Goal: Use online tool/utility

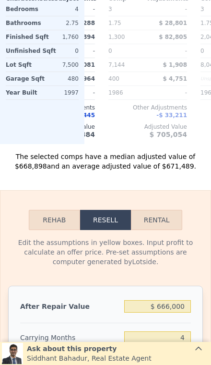
scroll to position [1351, 0]
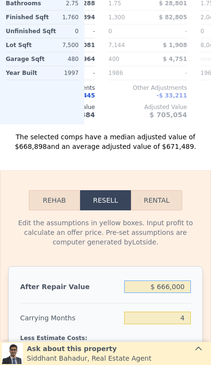
click at [184, 289] on input "$ 666,000" at bounding box center [157, 287] width 67 height 12
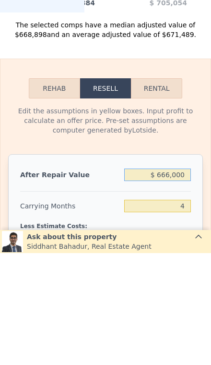
type input "$ 66,600"
type input "-$ 257,591"
type input "$ 666"
type input "-$ 318,748"
type input "$ 6"
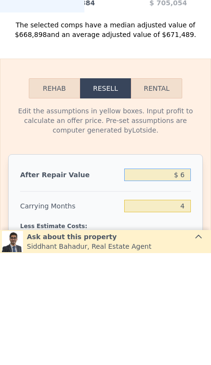
type input "-$ 319,304"
type input "-$ 319,359"
type input "$ 7"
type input "-$ 319,358"
type input "$ 725"
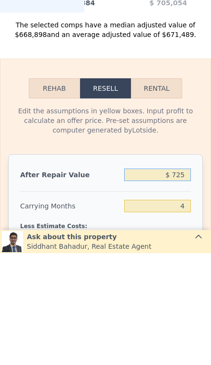
type input "-$ 319,298"
type input "$ 7,250"
type input "-$ 312,640"
type input "$ 72,500"
type input "-$ 252,120"
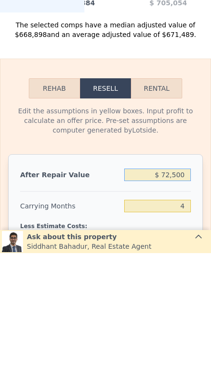
type input "$ 725,000"
type input "$ 353,099"
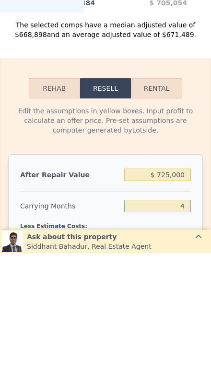
click at [187, 312] on input "4" at bounding box center [157, 318] width 67 height 12
type input "3"
type input "$ 356,470"
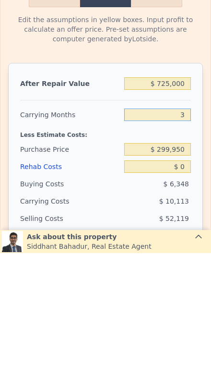
scroll to position [1451, 0]
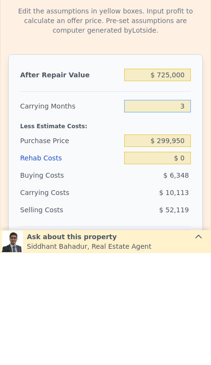
type input "3"
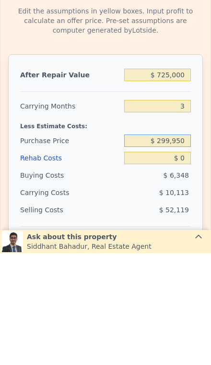
click at [179, 247] on input "$ 299,950" at bounding box center [157, 253] width 67 height 12
click at [186, 247] on input "$ 299,950" at bounding box center [157, 253] width 67 height 12
type input "$ 2"
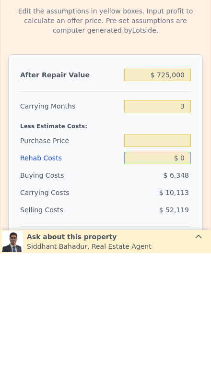
click at [188, 264] on input "$ 0" at bounding box center [157, 270] width 67 height 12
type input "$ 7"
type input "$ 299,950"
type input "$ 356,463"
type input "$ 6"
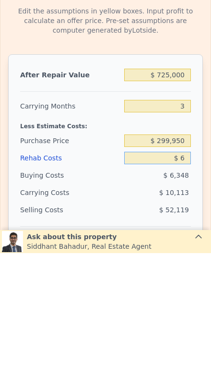
type input "$ 356,464"
type input "$ 600"
type input "$ 356,409"
type input "$ 6,000"
type input "$ 355,845"
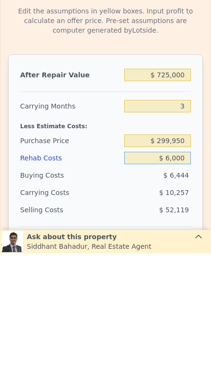
type input "$ 60,000"
type input "$ 294,070"
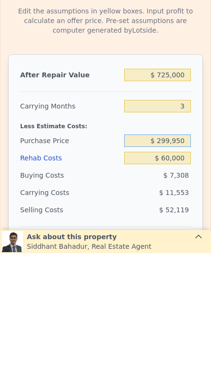
click at [181, 247] on input "$ 299,950" at bounding box center [157, 253] width 67 height 12
type input "$ 2"
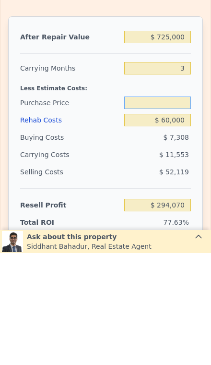
scroll to position [1490, 0]
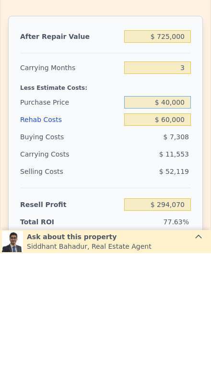
type input "$ 400,000"
type input "$ 189,686"
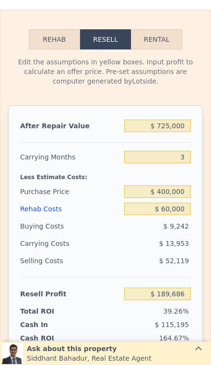
scroll to position [1519, 0]
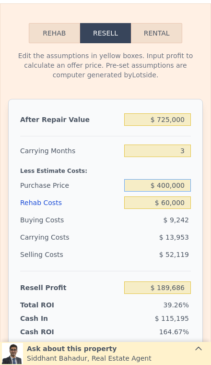
click at [186, 188] on input "$ 400,000" at bounding box center [157, 185] width 67 height 12
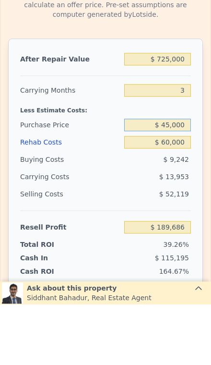
type input "$ 450,000"
type input "$ 137,519"
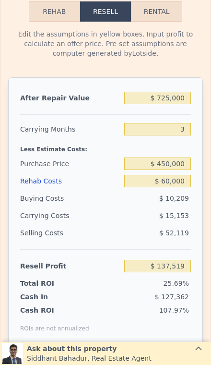
scroll to position [1545, 0]
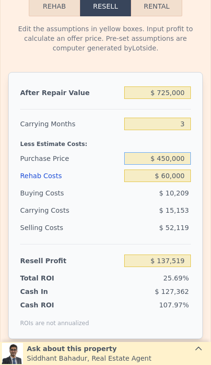
click at [185, 159] on input "$ 450,000" at bounding box center [157, 158] width 67 height 12
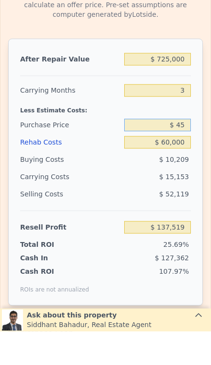
type input "$ 4"
type input "$ 500,000"
type input "$ 85,353"
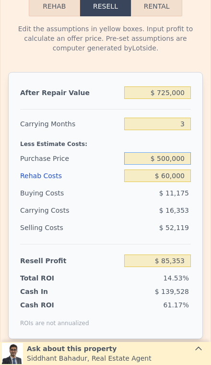
click at [181, 159] on input "$ 500,000" at bounding box center [157, 158] width 67 height 12
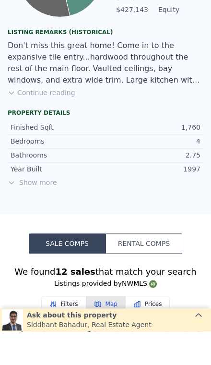
scroll to position [599, 0]
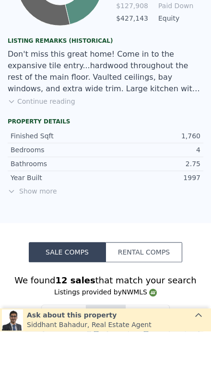
click at [34, 220] on span "Show more" at bounding box center [106, 225] width 196 height 10
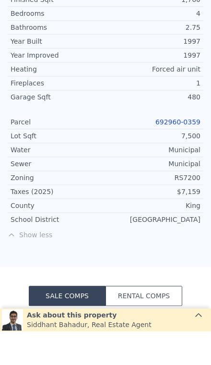
scroll to position [750, 0]
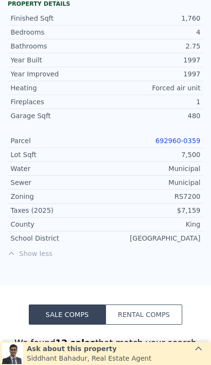
click at [179, 145] on link "692960-0359" at bounding box center [178, 141] width 45 height 8
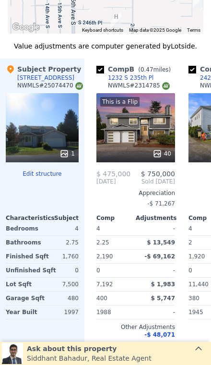
scroll to position [0, 87]
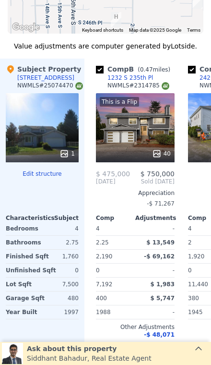
click at [143, 128] on div "This is a Flip 40" at bounding box center [135, 127] width 79 height 69
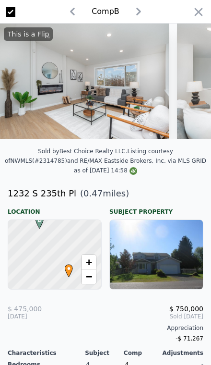
scroll to position [0, 1092]
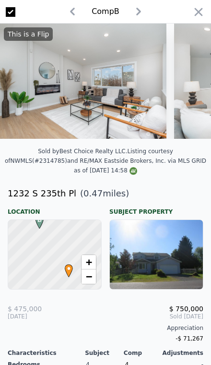
click at [193, 9] on icon "button" at bounding box center [198, 11] width 13 height 13
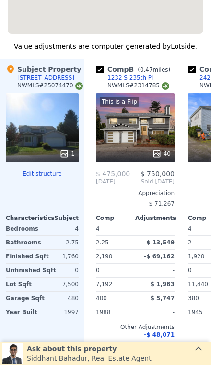
type input "$ 666,000"
type input "4"
type input "$ 0"
type input "$ 298,374"
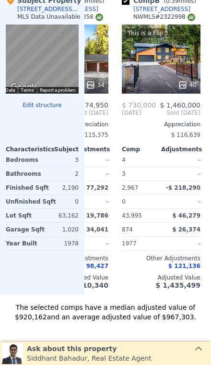
scroll to position [0, 83]
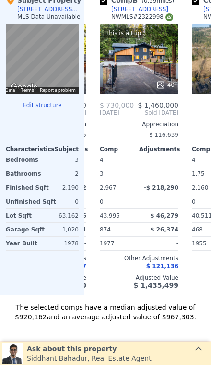
click at [143, 56] on div "This is a Flip 40" at bounding box center [139, 59] width 79 height 69
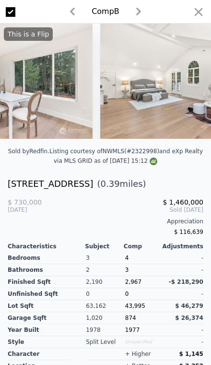
scroll to position [0, 2608]
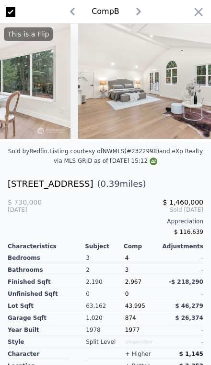
click at [193, 10] on icon "button" at bounding box center [198, 11] width 13 height 13
